Goal: Information Seeking & Learning: Learn about a topic

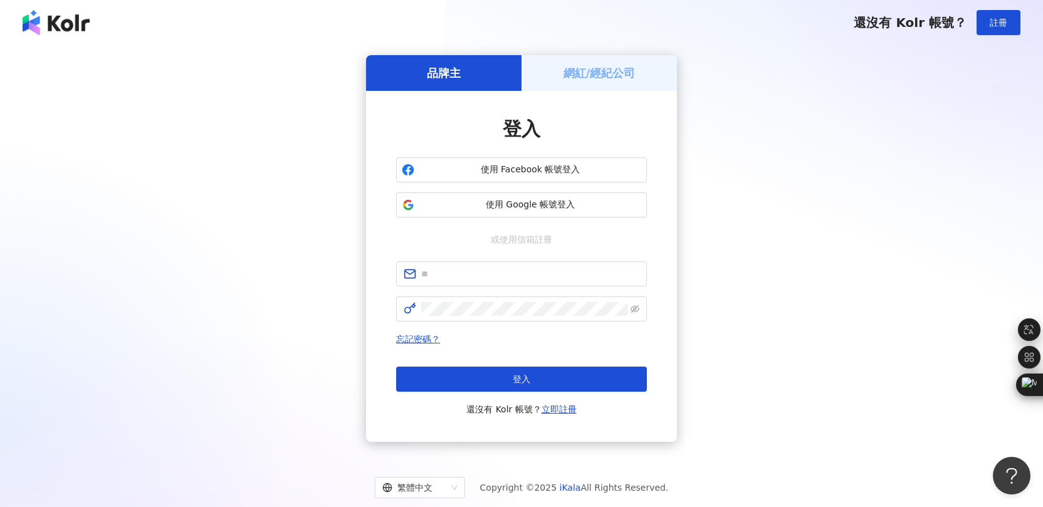
click at [615, 67] on h5 "網紅/經紀公司" at bounding box center [600, 73] width 72 height 16
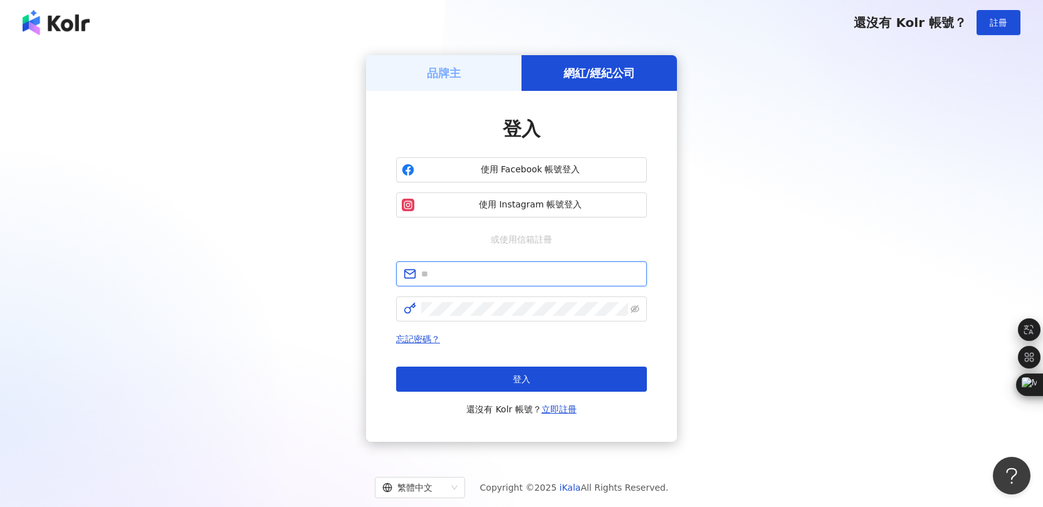
click at [502, 275] on input "text" at bounding box center [530, 274] width 218 height 14
type input "**********"
click at [487, 280] on input "**********" at bounding box center [530, 274] width 218 height 14
click at [530, 176] on button "使用 Facebook 帳號登入" at bounding box center [521, 169] width 251 height 25
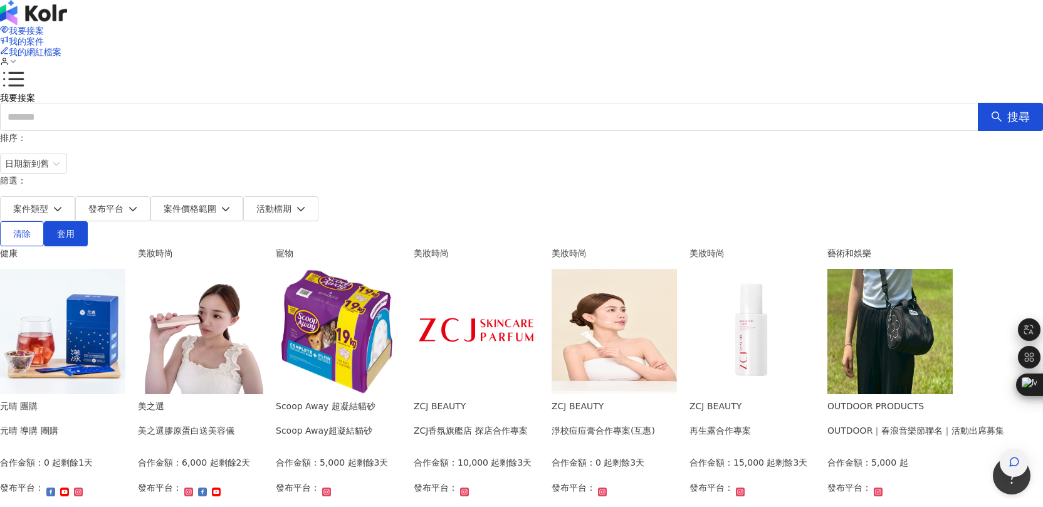
click at [1000, 449] on span "button" at bounding box center [1014, 463] width 28 height 28
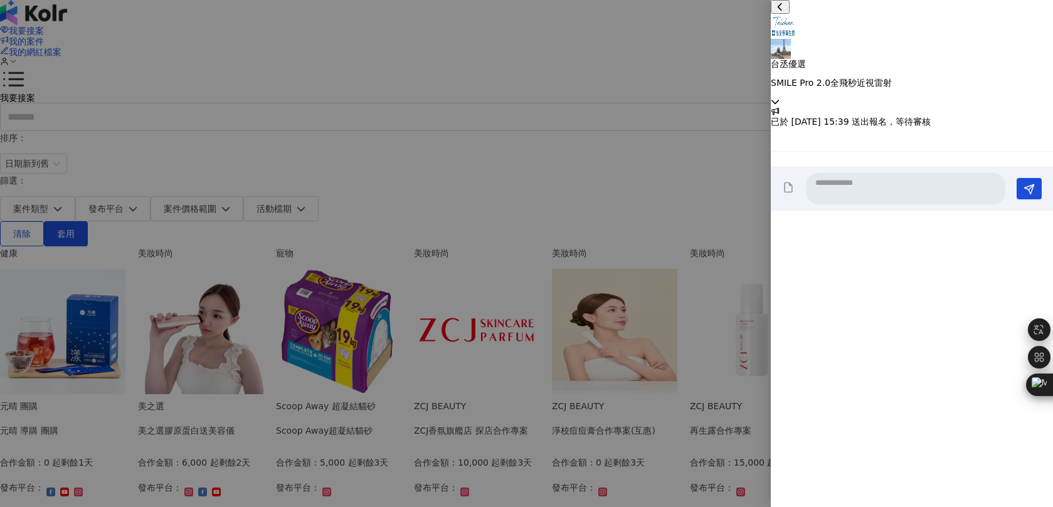
click at [1034, 29] on div "台丞優選 SMILE Pro 2.0全飛秒近視雷射" at bounding box center [912, 53] width 282 height 107
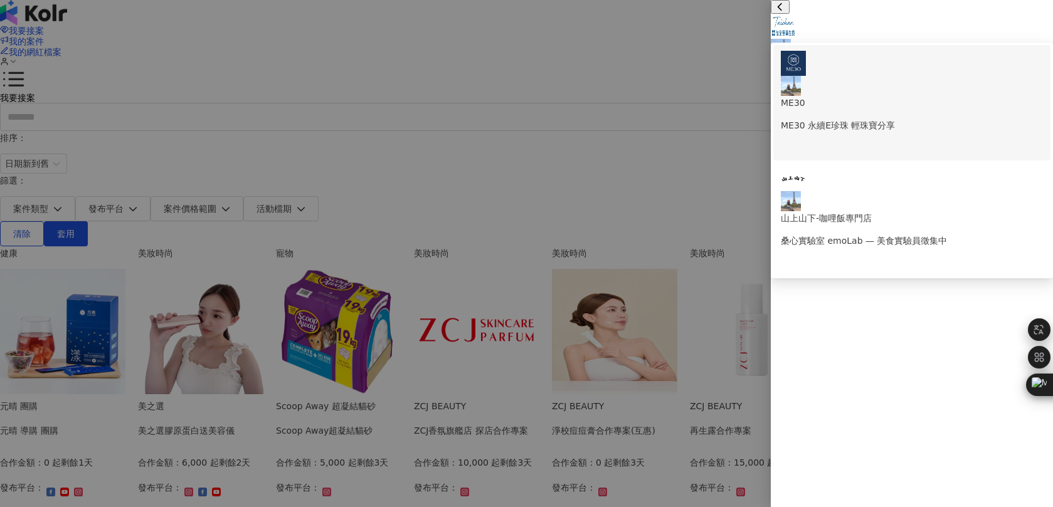
click at [944, 68] on div "ME30 ME30 永續E珍珠 輕珠寶分享" at bounding box center [912, 92] width 262 height 82
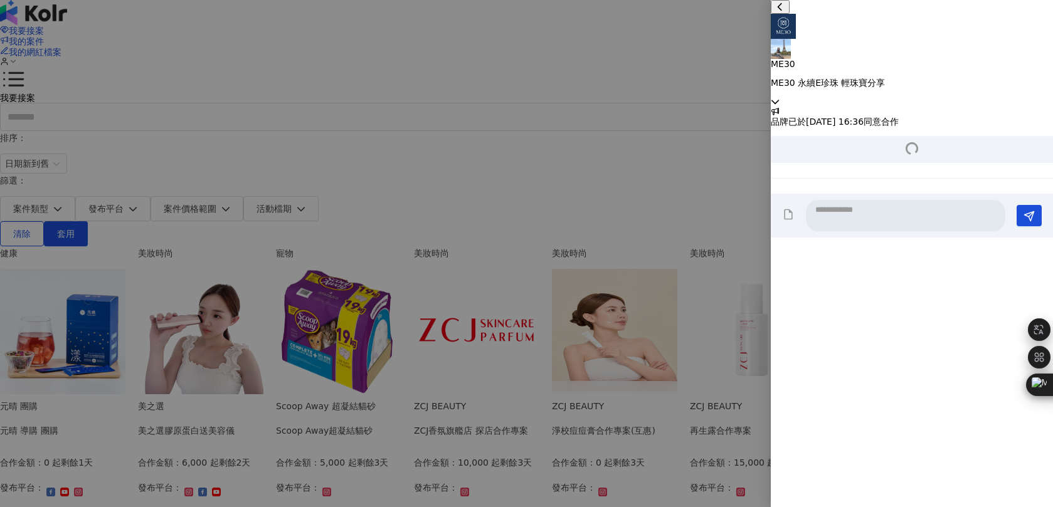
click at [779, 97] on icon at bounding box center [775, 101] width 9 height 9
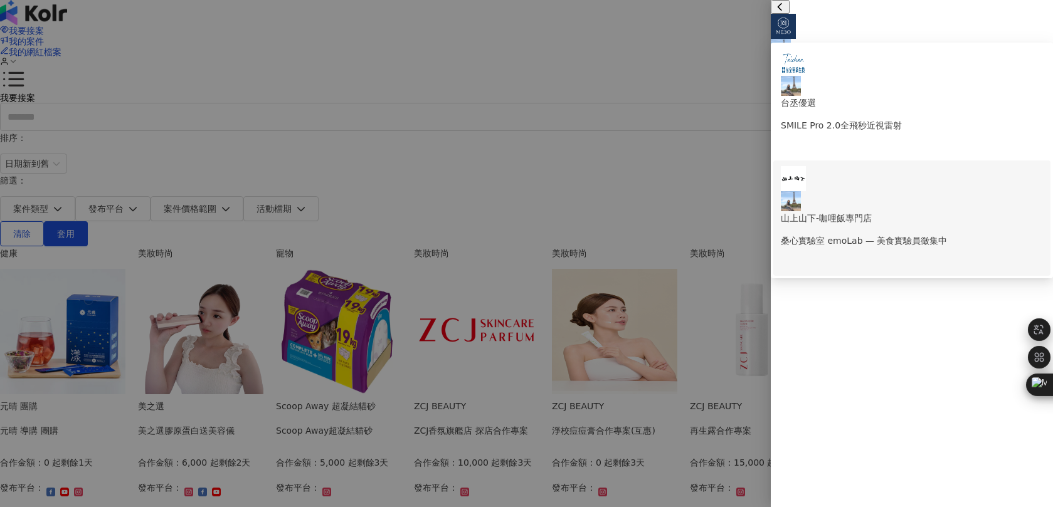
click at [949, 234] on p "桑心實驗室 emoLab — 美食實驗員徵集中" at bounding box center [912, 241] width 262 height 14
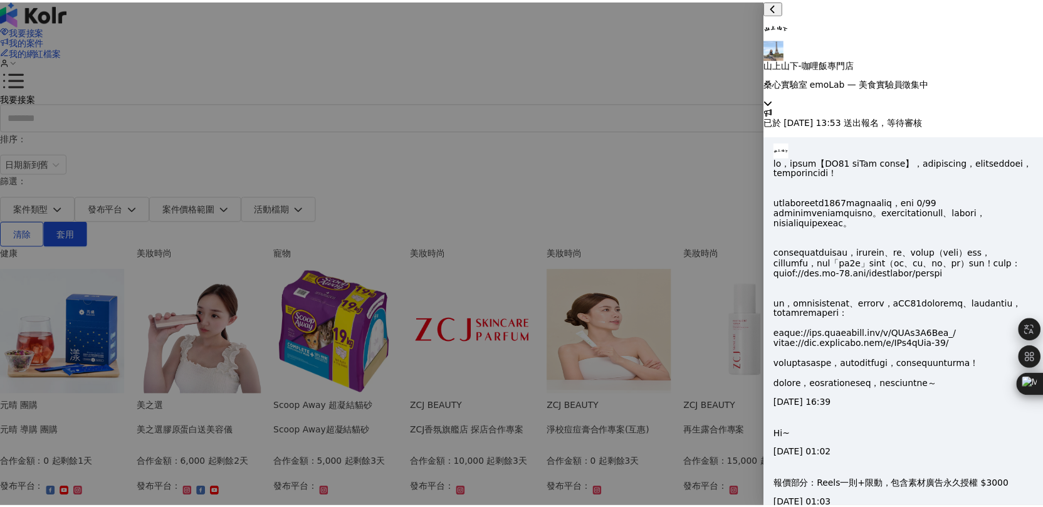
scroll to position [2099, 0]
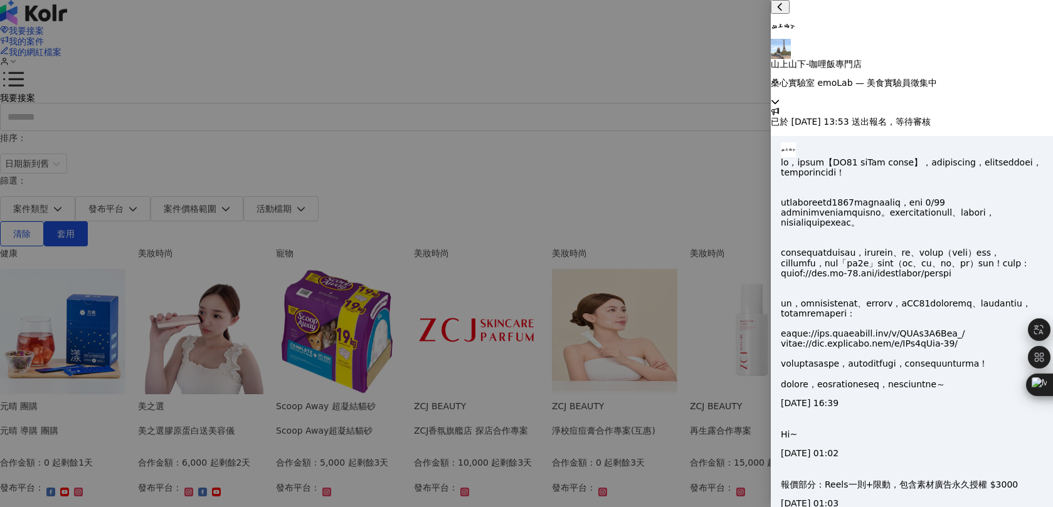
drag, startPoint x: 987, startPoint y: 28, endPoint x: 984, endPoint y: 34, distance: 6.8
click at [987, 78] on p "桑心實驗室 emoLab — 美食實驗員徵集中" at bounding box center [912, 83] width 282 height 10
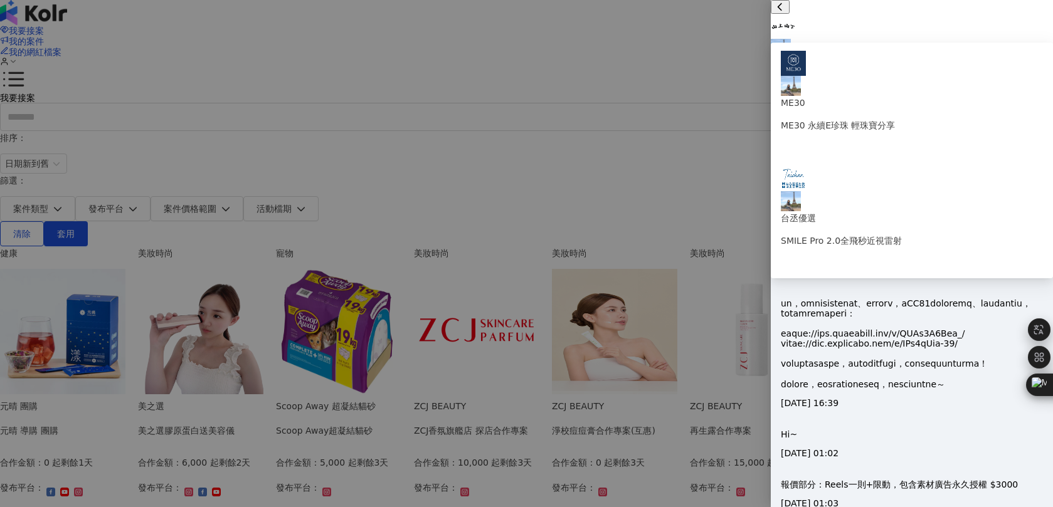
click at [947, 78] on p "桑心實驗室 emoLab — 美食實驗員徵集中" at bounding box center [912, 83] width 282 height 10
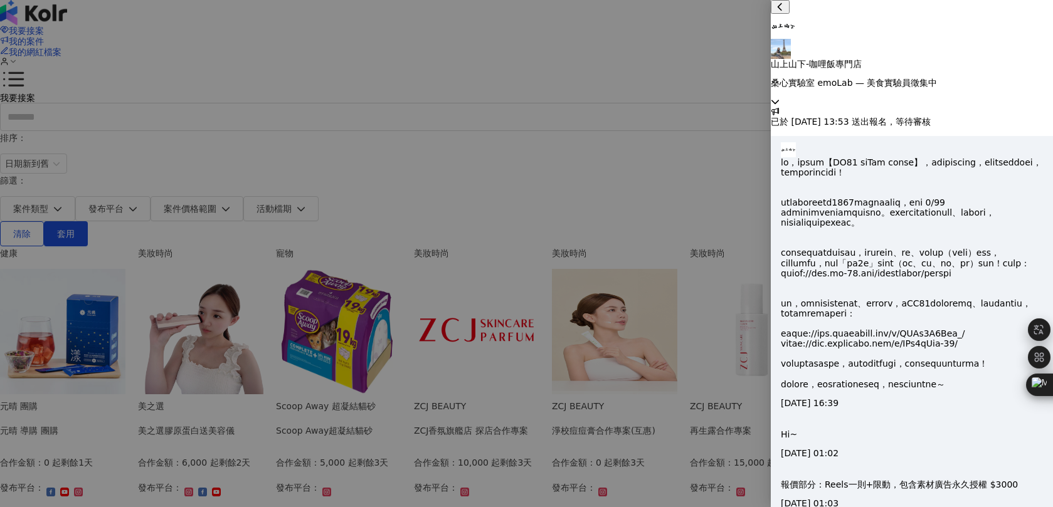
click at [707, 160] on div at bounding box center [526, 253] width 1053 height 507
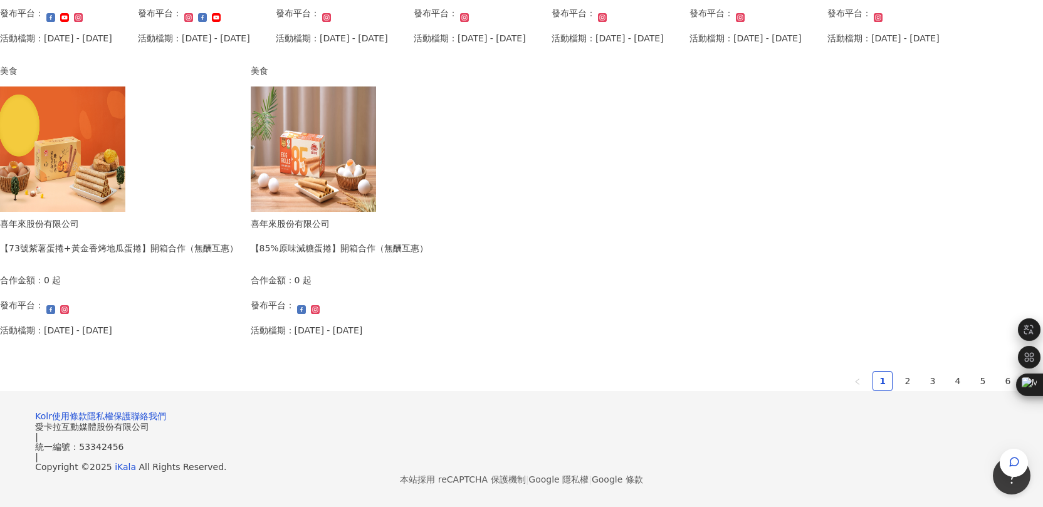
scroll to position [741, 0]
click at [899, 391] on link "2" at bounding box center [908, 381] width 19 height 19
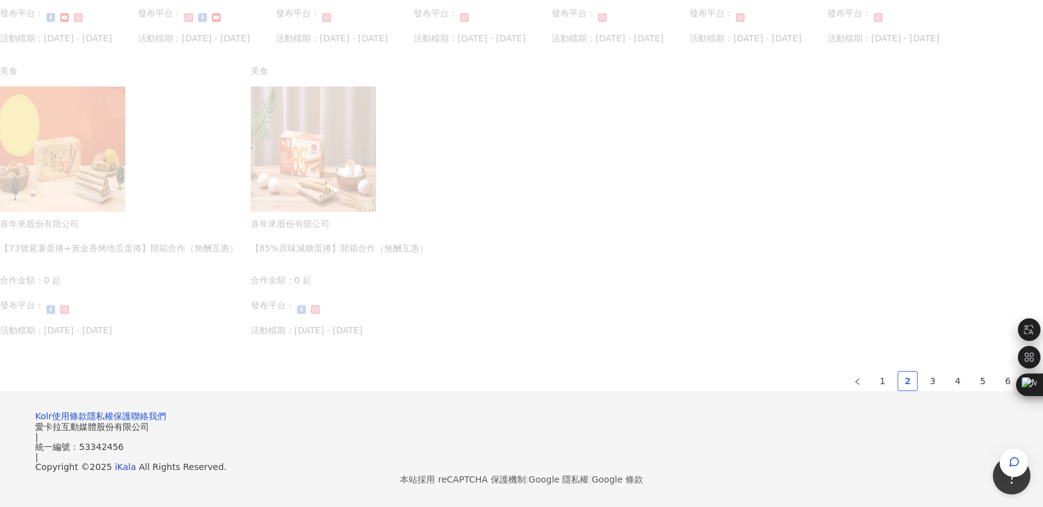
scroll to position [744, 0]
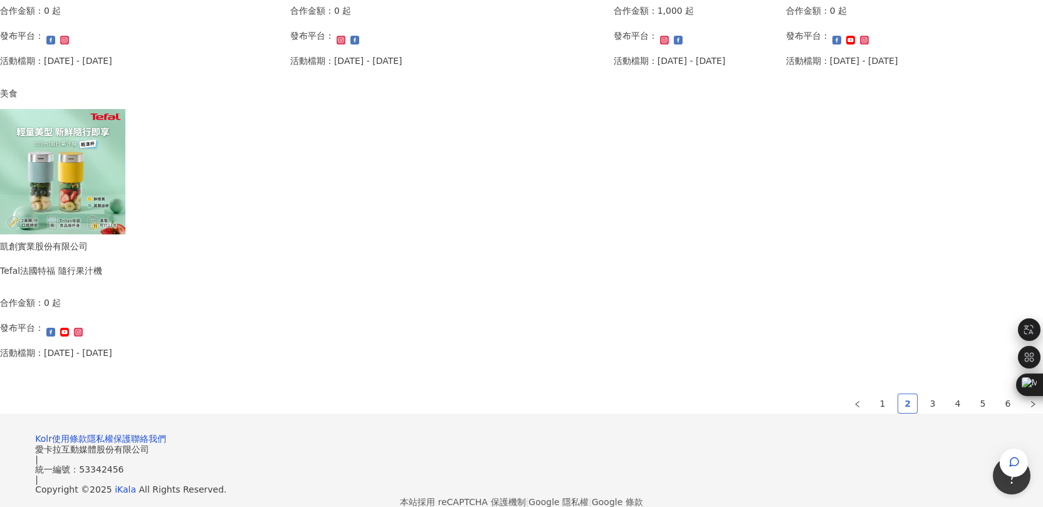
click at [899, 402] on link "2" at bounding box center [908, 403] width 19 height 19
click at [898, 394] on li "2" at bounding box center [908, 404] width 20 height 20
click at [924, 404] on link "3" at bounding box center [933, 403] width 19 height 19
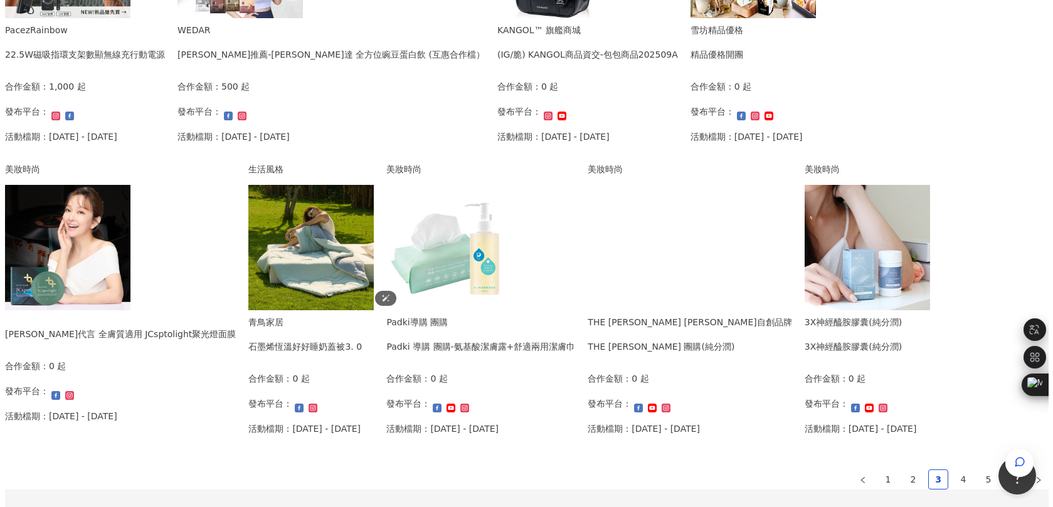
scroll to position [354, 0]
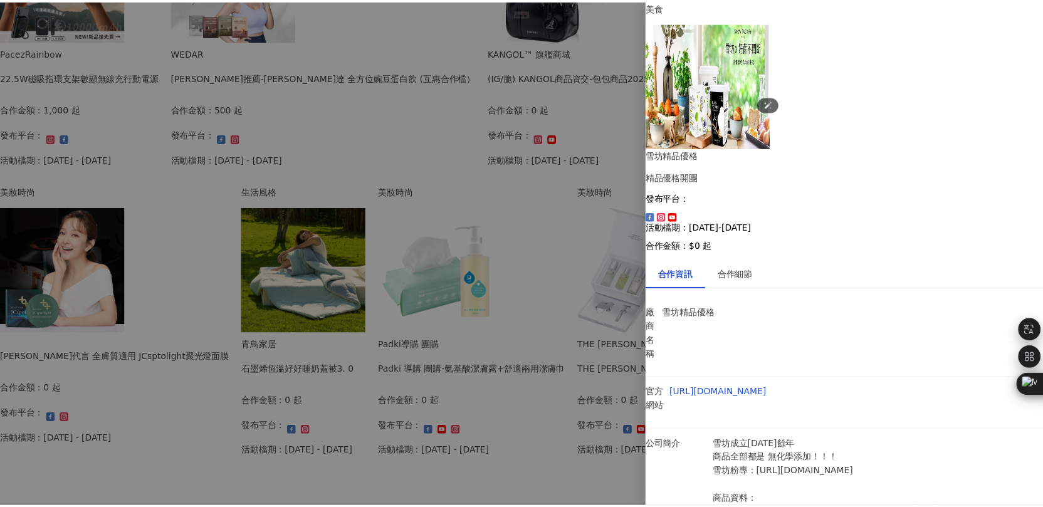
scroll to position [0, 0]
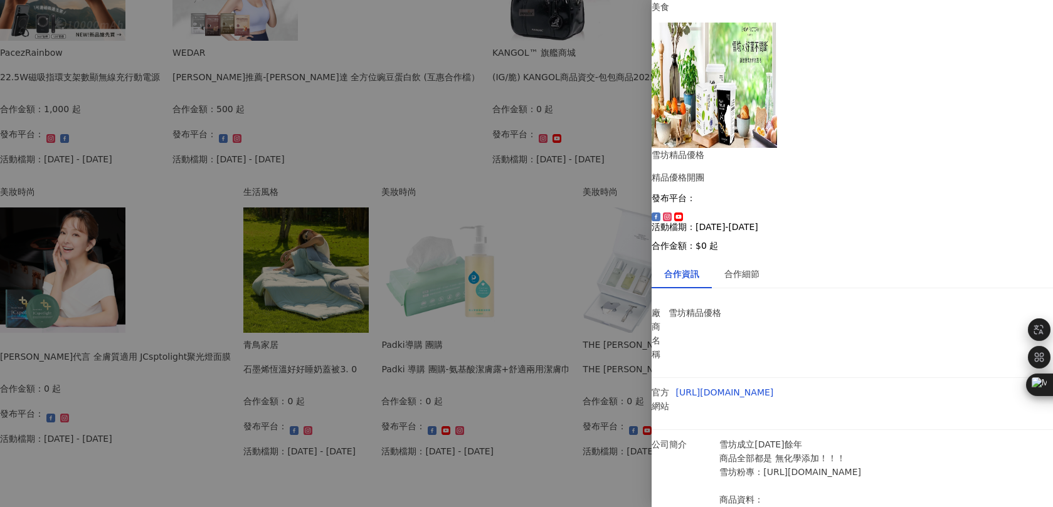
click at [152, 234] on div at bounding box center [526, 253] width 1053 height 507
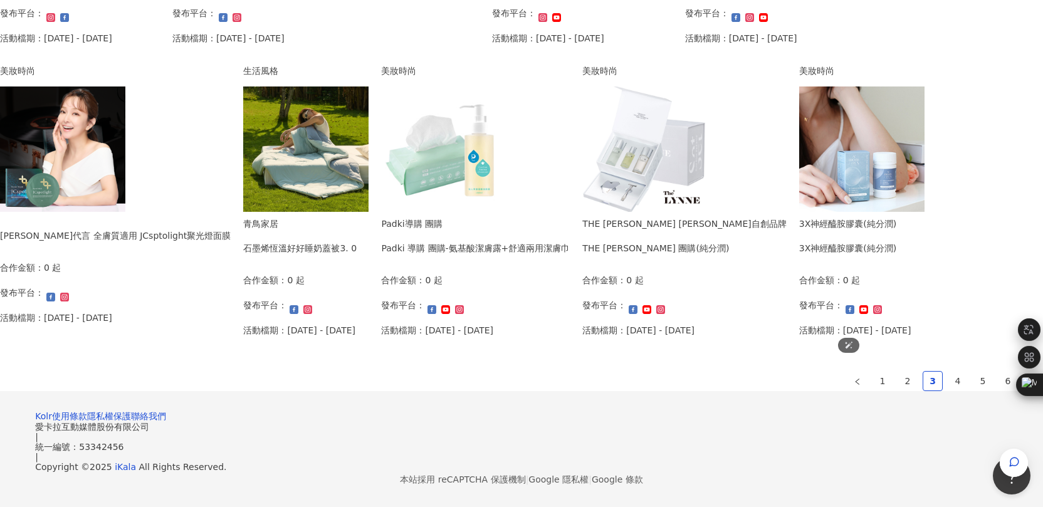
scroll to position [837, 0]
click at [949, 372] on link "4" at bounding box center [958, 381] width 19 height 19
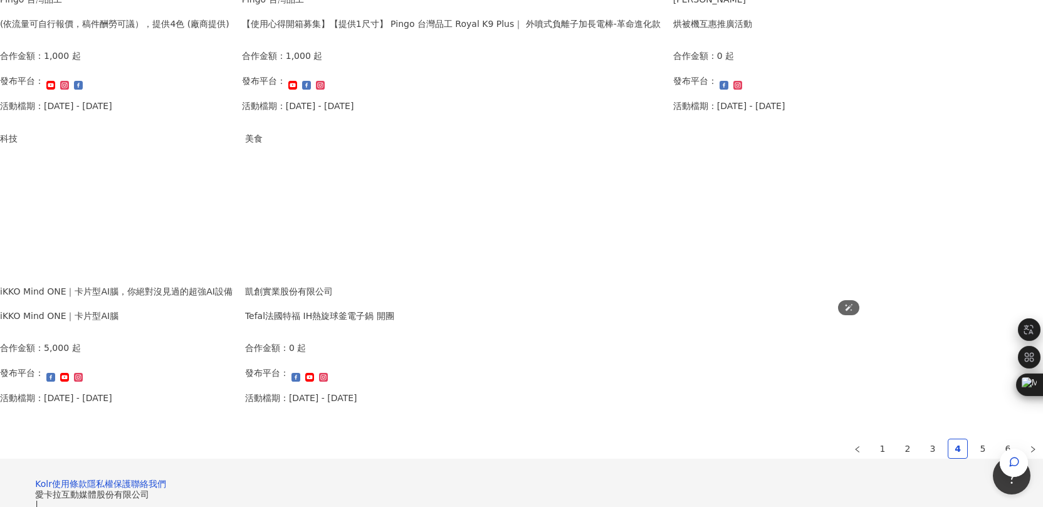
scroll to position [712, 0]
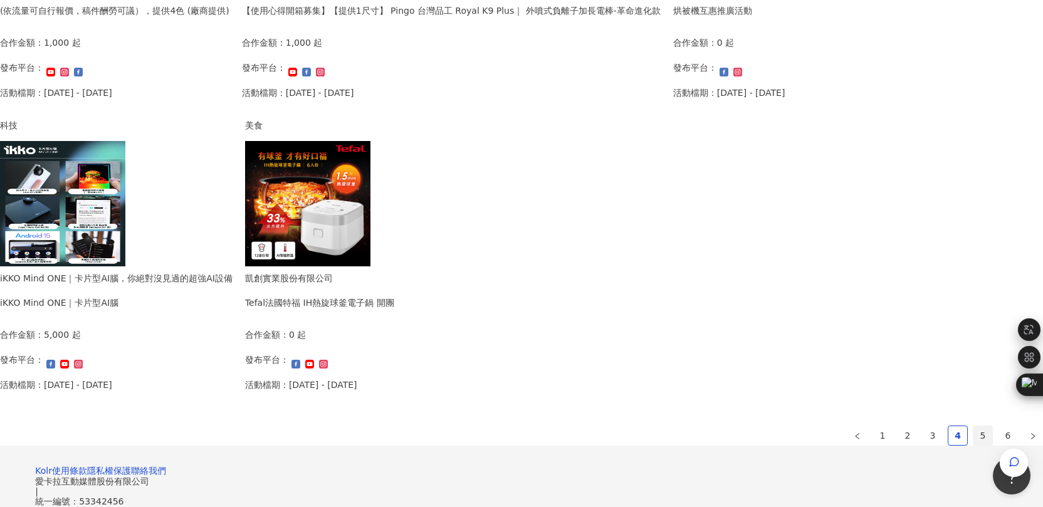
click at [974, 437] on link "5" at bounding box center [983, 435] width 19 height 19
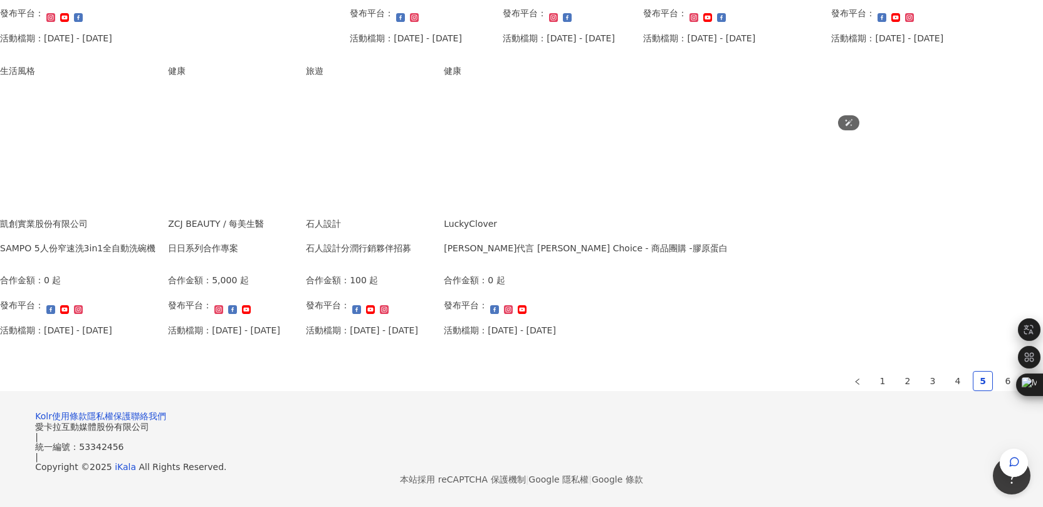
scroll to position [840, 0]
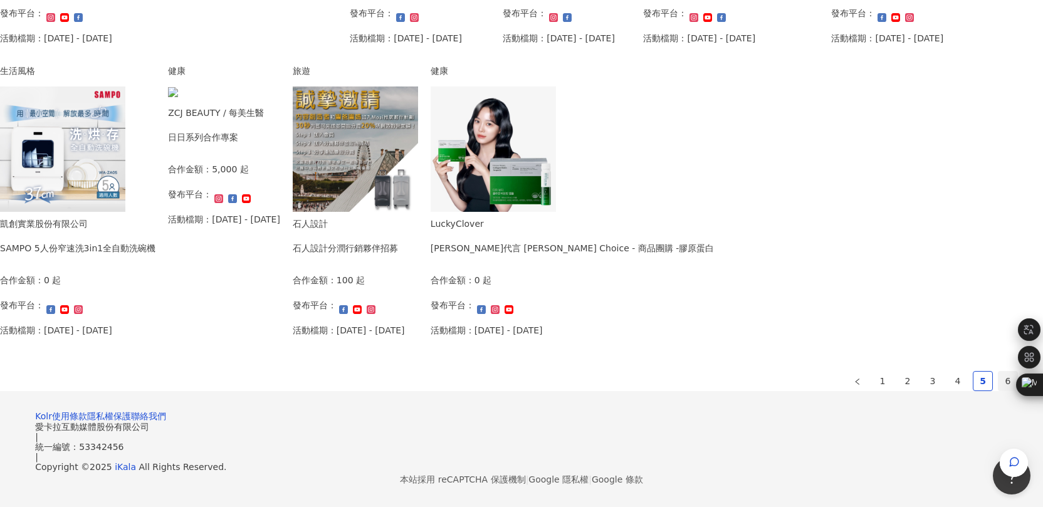
click at [999, 372] on link "6" at bounding box center [1008, 381] width 19 height 19
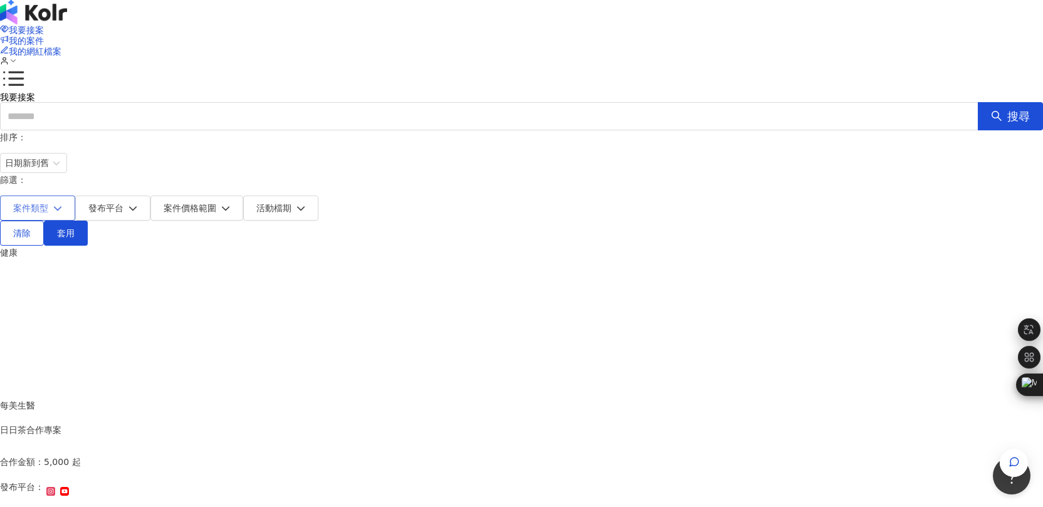
scroll to position [0, 0]
